Goal: Browse casually: Explore the website without a specific task or goal

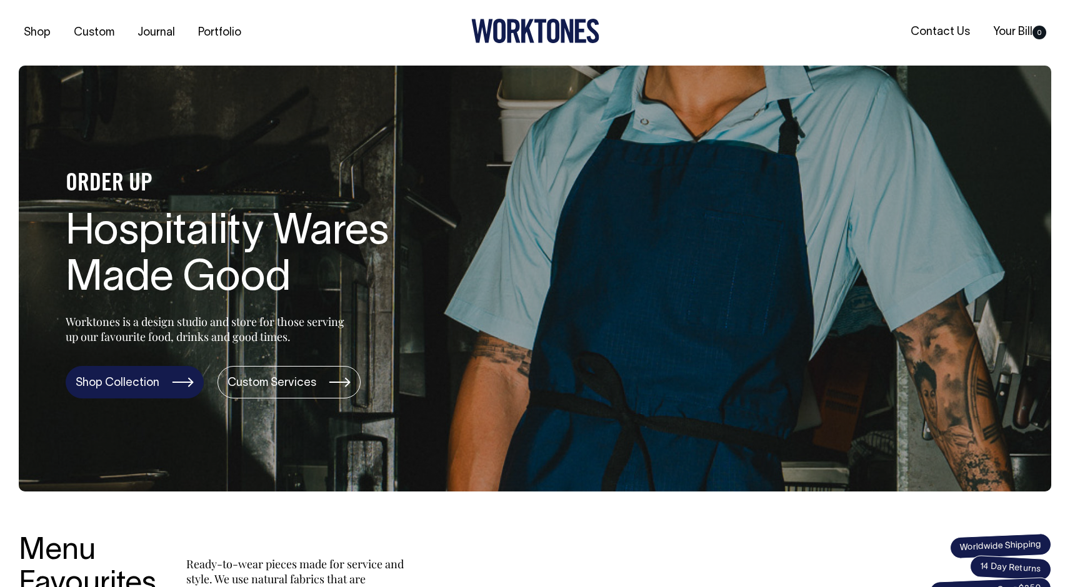
click at [147, 383] on link "Shop Collection" at bounding box center [135, 382] width 138 height 32
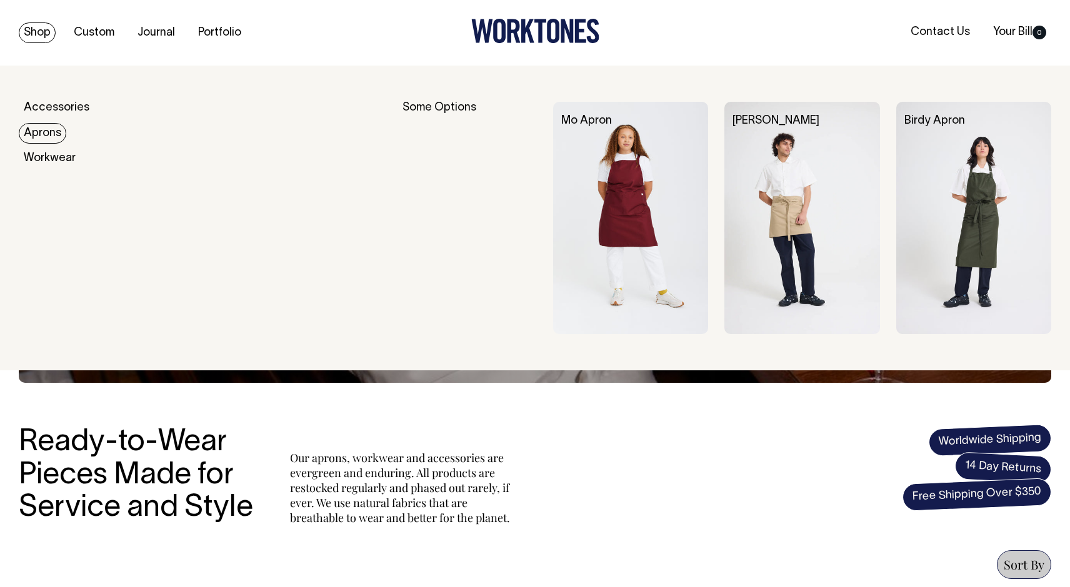
click at [48, 129] on link "Aprons" at bounding box center [42, 133] width 47 height 21
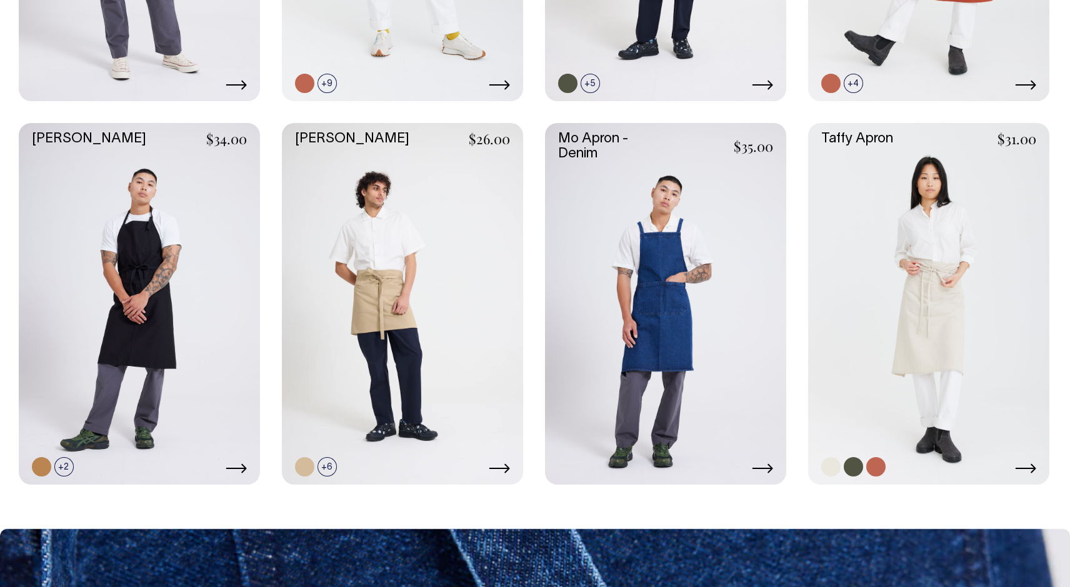
scroll to position [864, 0]
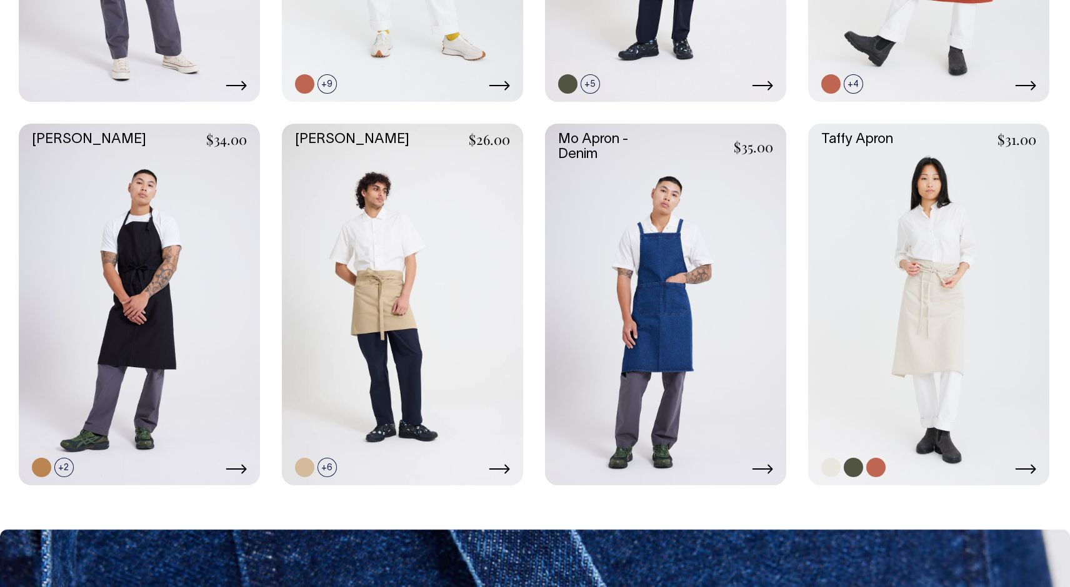
click at [1027, 465] on icon at bounding box center [1025, 469] width 21 height 10
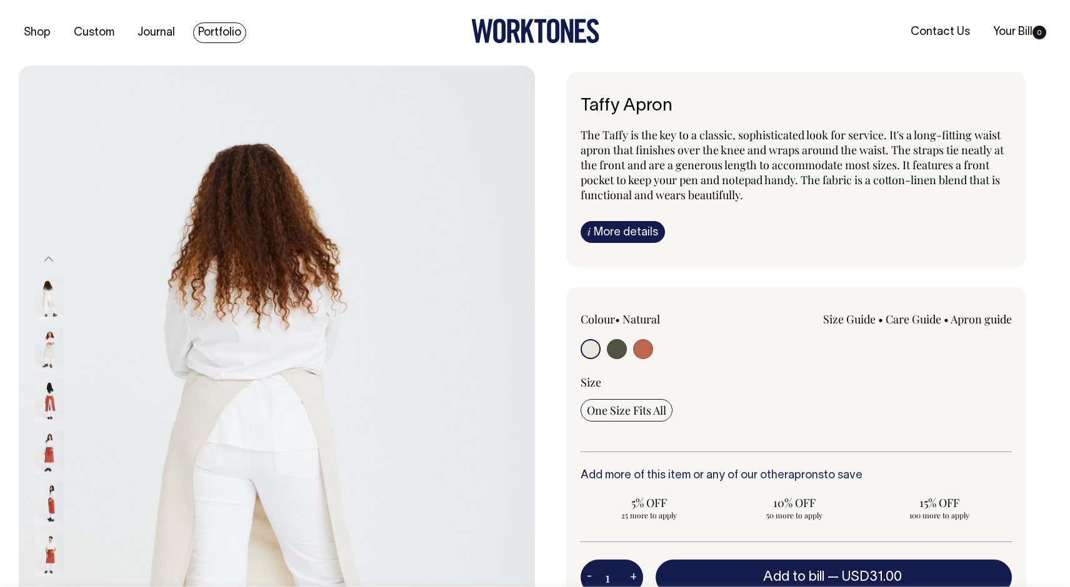
click at [225, 29] on link "Portfolio" at bounding box center [219, 32] width 53 height 21
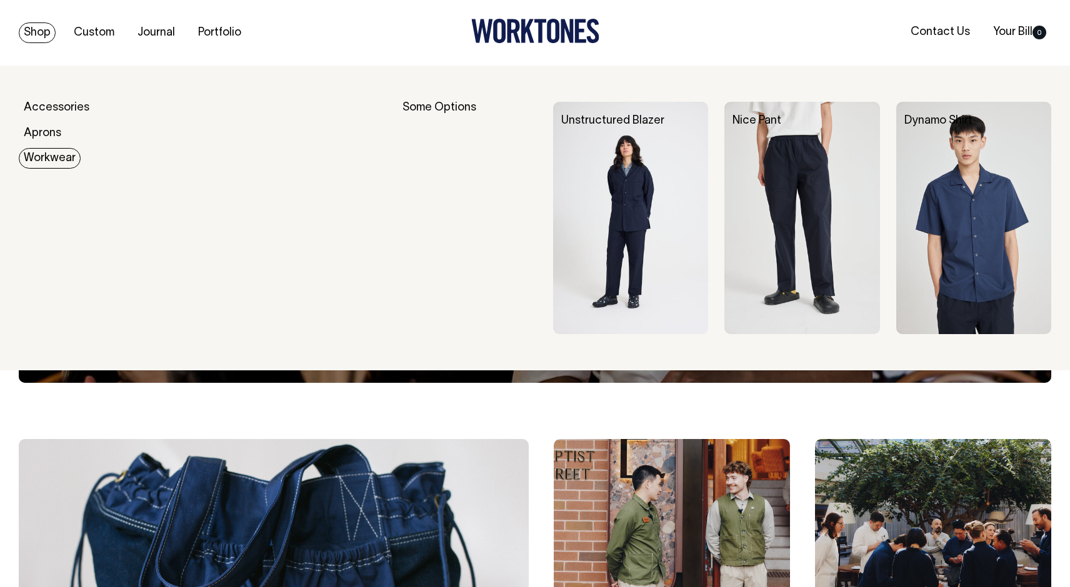
click at [53, 157] on link "Workwear" at bounding box center [50, 158] width 62 height 21
